Goal: Task Accomplishment & Management: Use online tool/utility

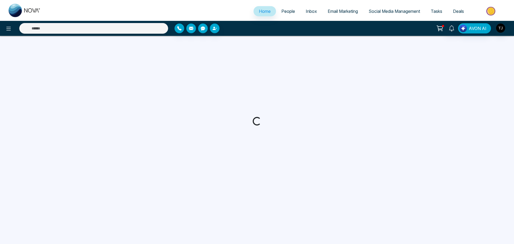
select select "*"
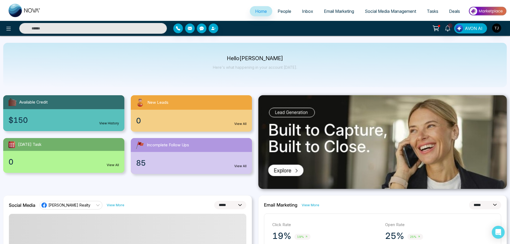
click at [476, 30] on span "AVON AI" at bounding box center [474, 28] width 18 height 6
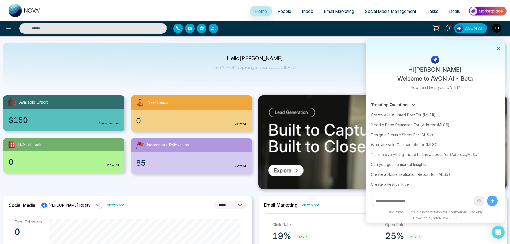
drag, startPoint x: 420, startPoint y: 202, endPoint x: 387, endPoint y: 202, distance: 33.5
click at [387, 202] on input "text" at bounding box center [423, 201] width 103 height 12
drag, startPoint x: 384, startPoint y: 202, endPoint x: 410, endPoint y: 202, distance: 26.5
click at [410, 202] on input "text" at bounding box center [423, 201] width 103 height 12
